Goal: Transaction & Acquisition: Purchase product/service

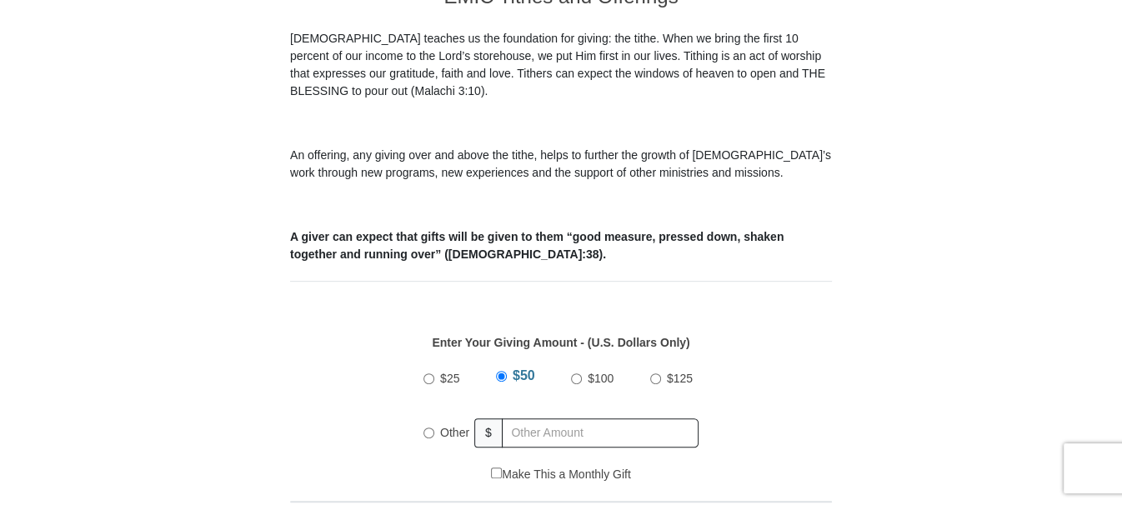
scroll to position [583, 0]
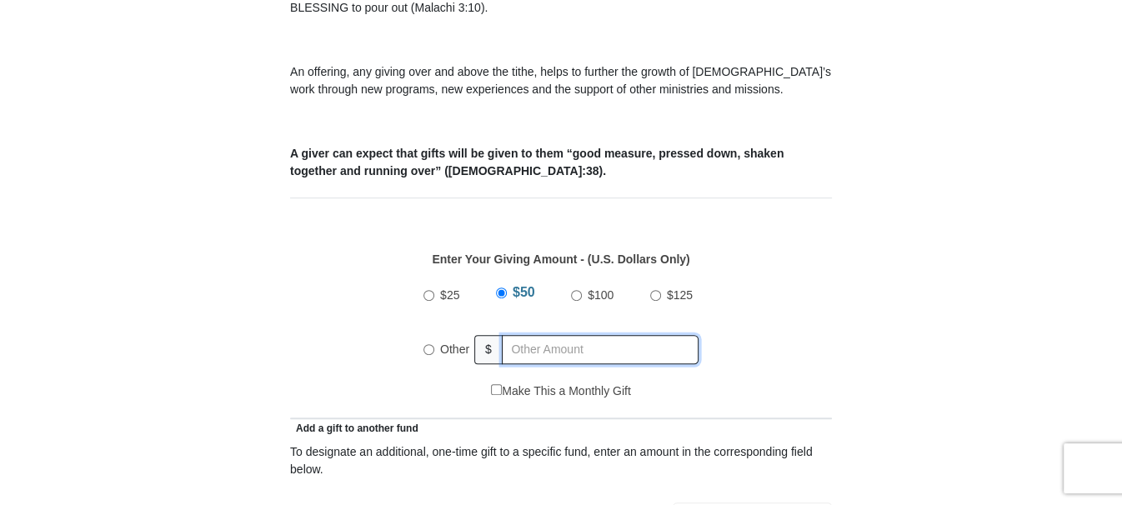
radio input "true"
click at [513, 335] on input "text" at bounding box center [603, 349] width 191 height 29
click at [502, 290] on input "$50" at bounding box center [502, 295] width 11 height 11
radio input "true"
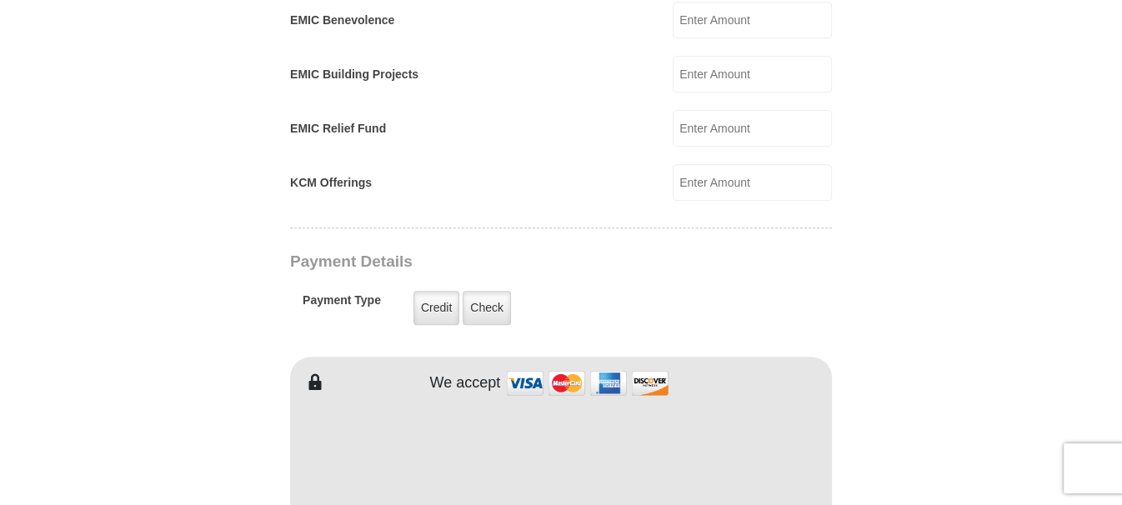
scroll to position [1167, 0]
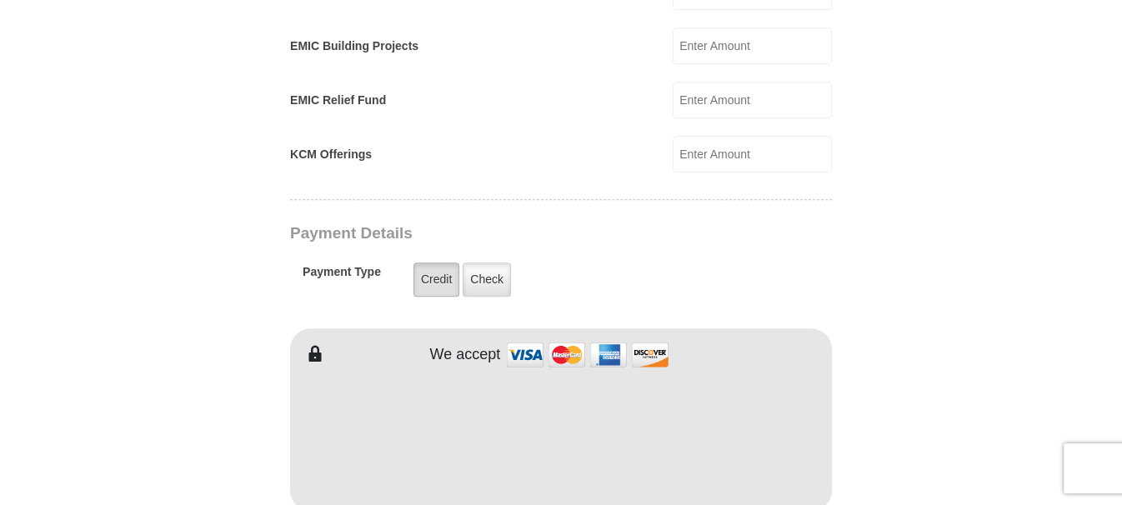
click at [428, 263] on label "Credit" at bounding box center [436, 280] width 46 height 34
click at [0, 0] on input "Credit" at bounding box center [0, 0] width 0 height 0
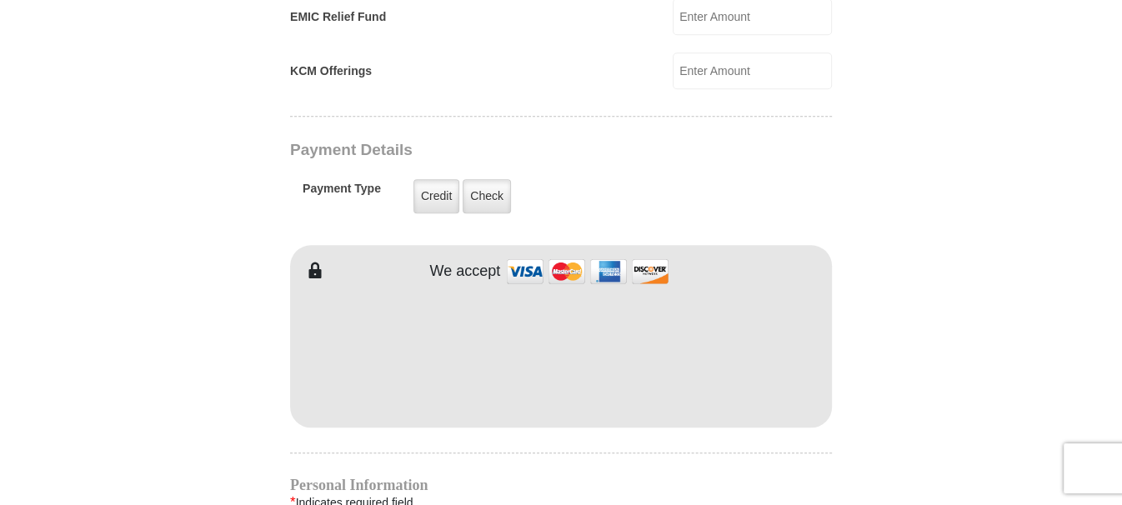
click at [529, 253] on img at bounding box center [587, 271] width 167 height 36
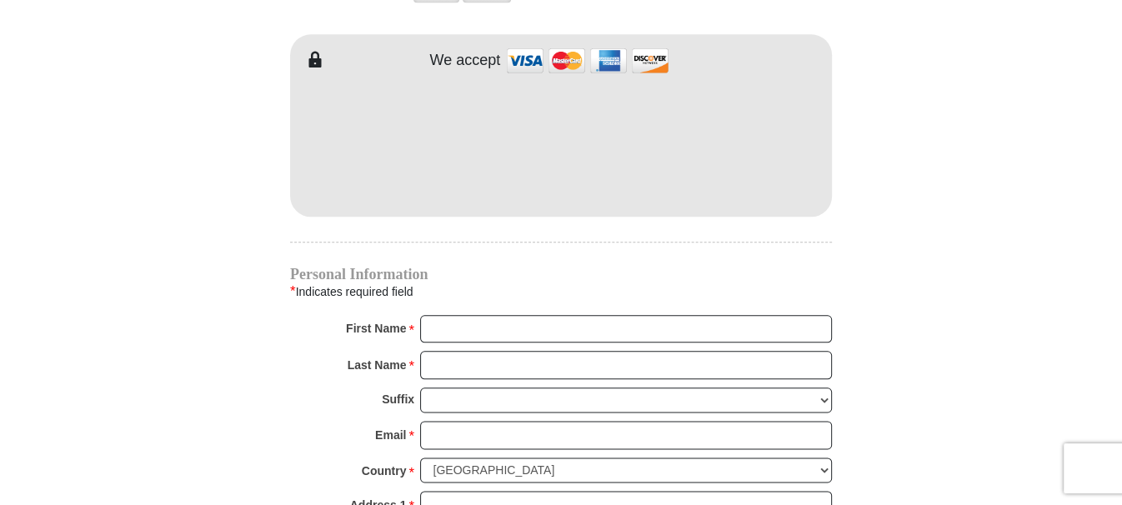
scroll to position [1500, 0]
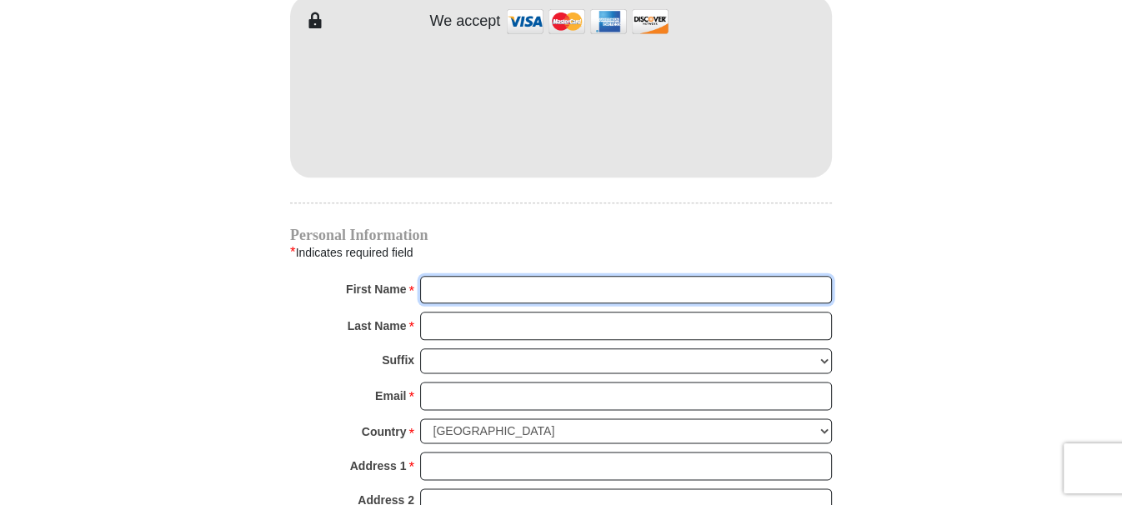
click at [454, 276] on input "First Name *" at bounding box center [626, 290] width 412 height 28
type input "[PERSON_NAME]"
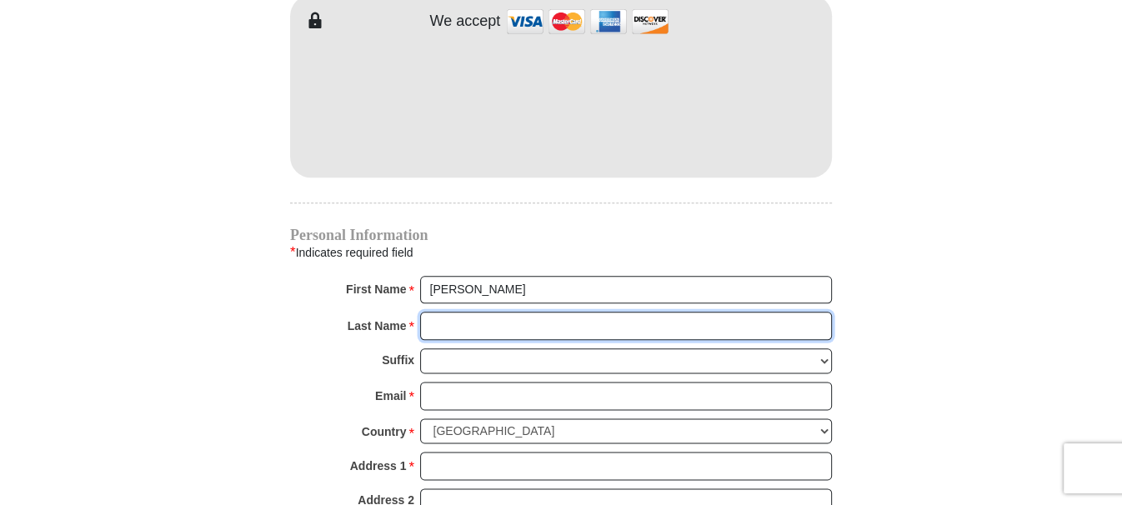
type input "[PERSON_NAME]"
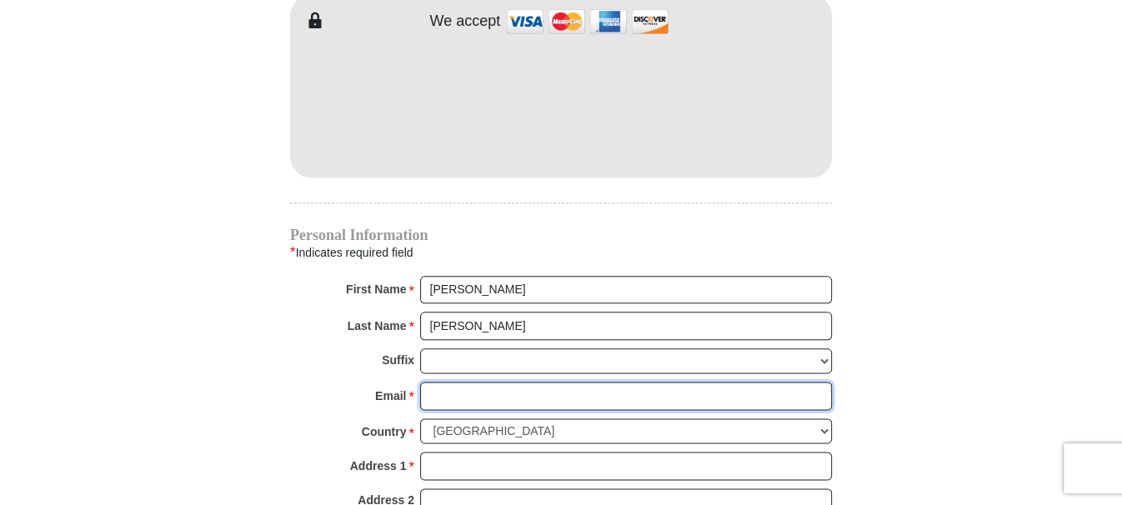
type input "[EMAIL_ADDRESS][DOMAIN_NAME]"
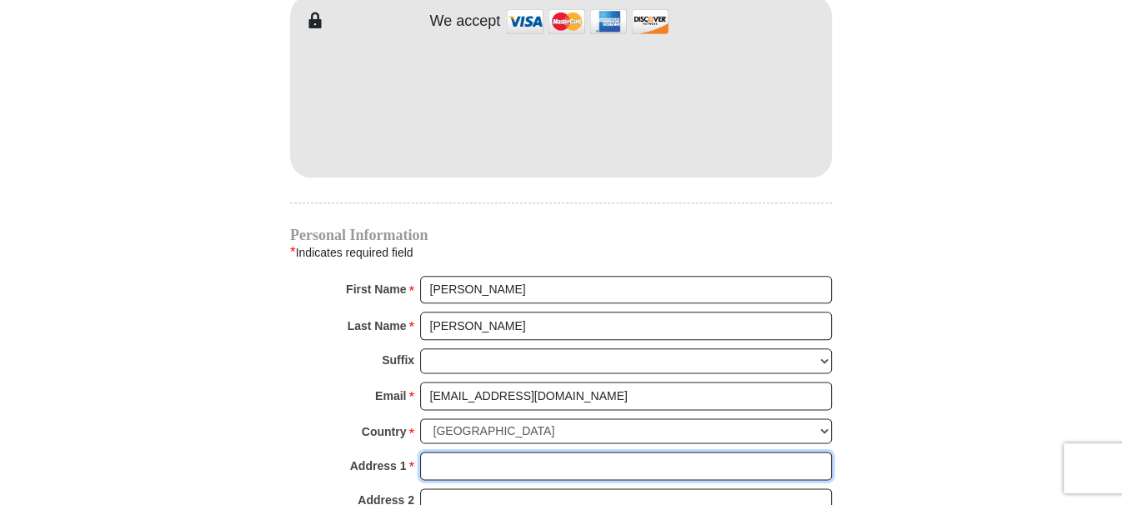
type input "[STREET_ADDRESS]"
type input "[GEOGRAPHIC_DATA]"
select select "GA"
type input "31639"
type input "2296862978"
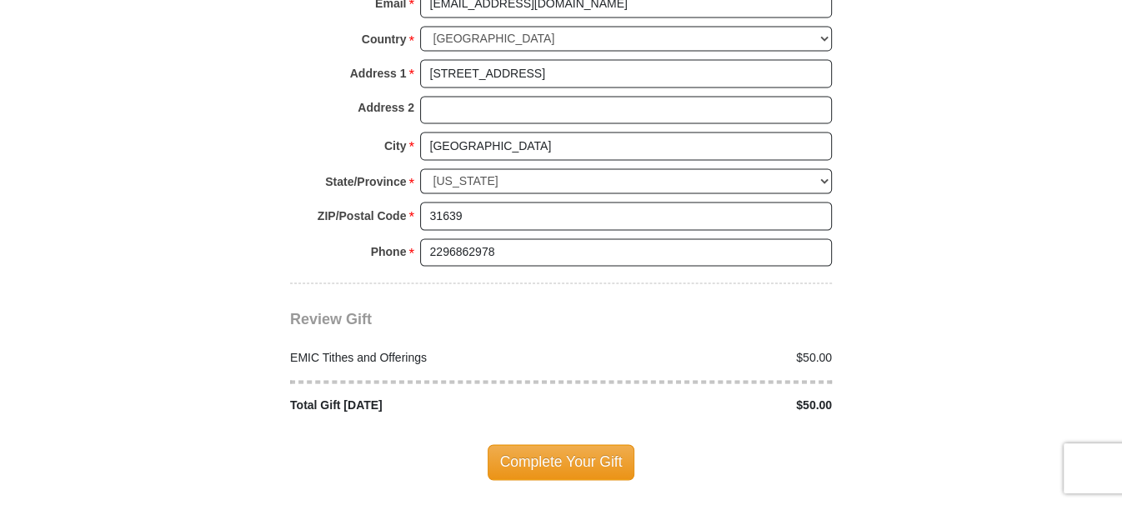
scroll to position [1917, 0]
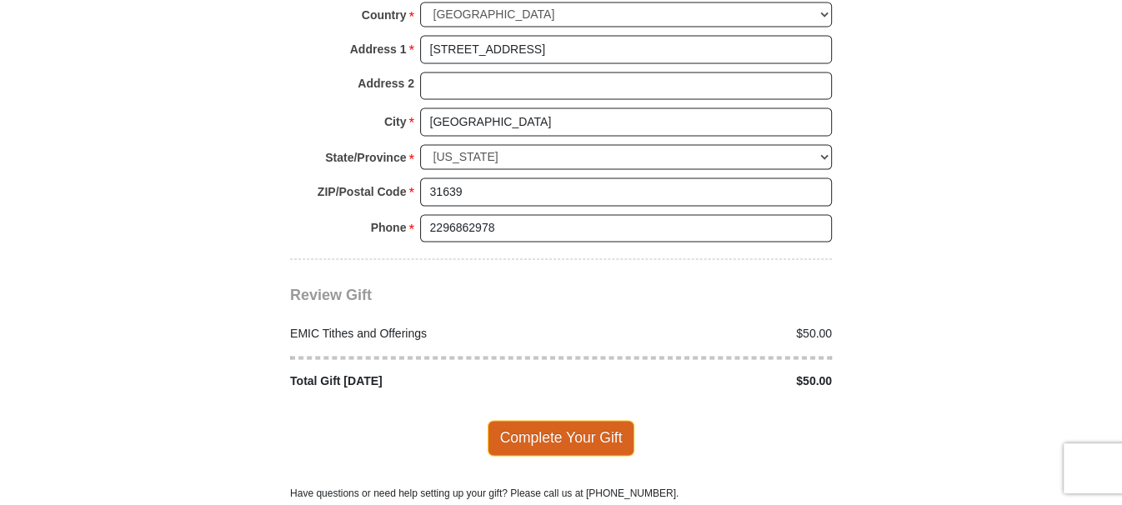
click at [563, 420] on span "Complete Your Gift" at bounding box center [562, 437] width 148 height 35
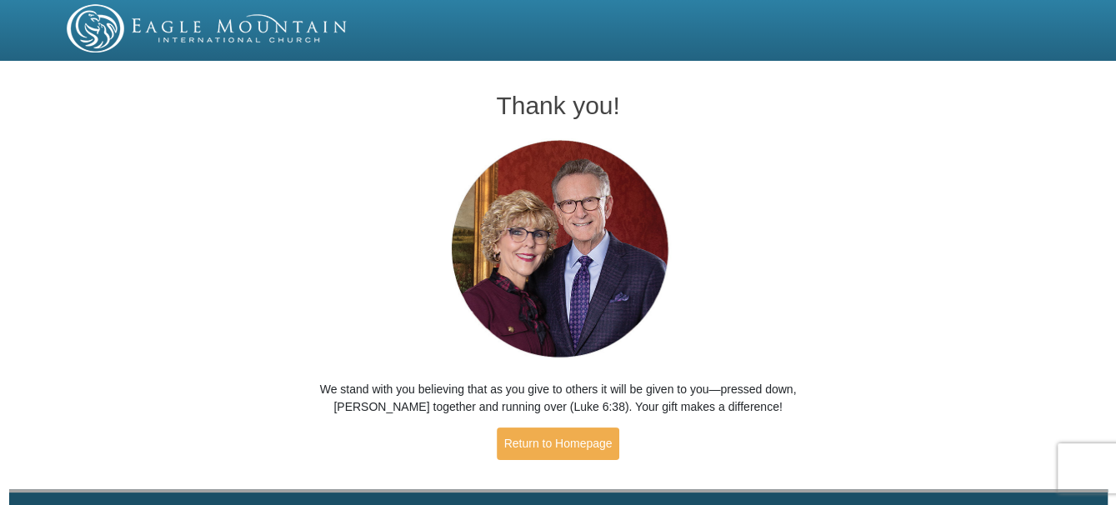
scroll to position [46, 0]
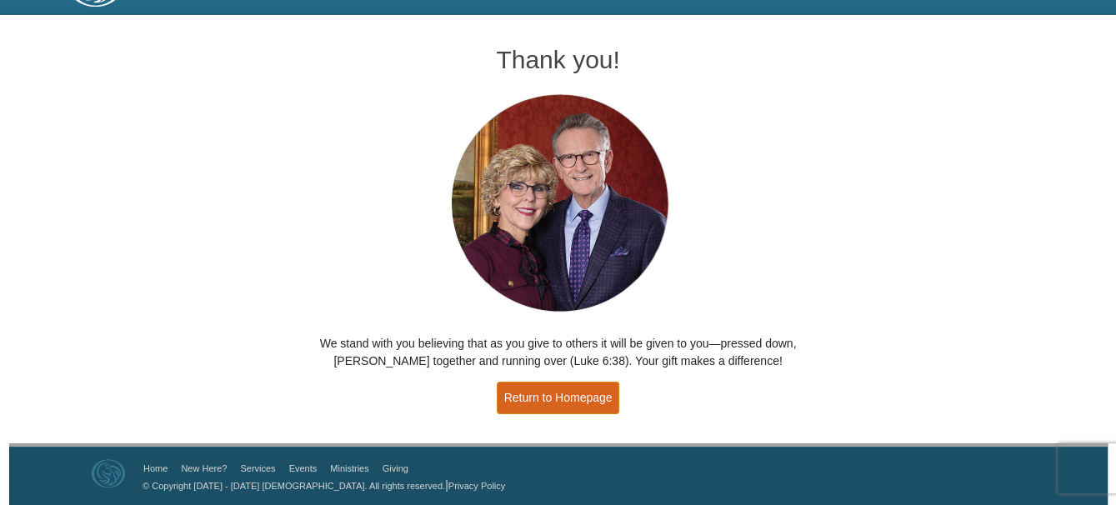
click at [545, 389] on link "Return to Homepage" at bounding box center [558, 398] width 123 height 33
